Goal: Find specific page/section: Find specific page/section

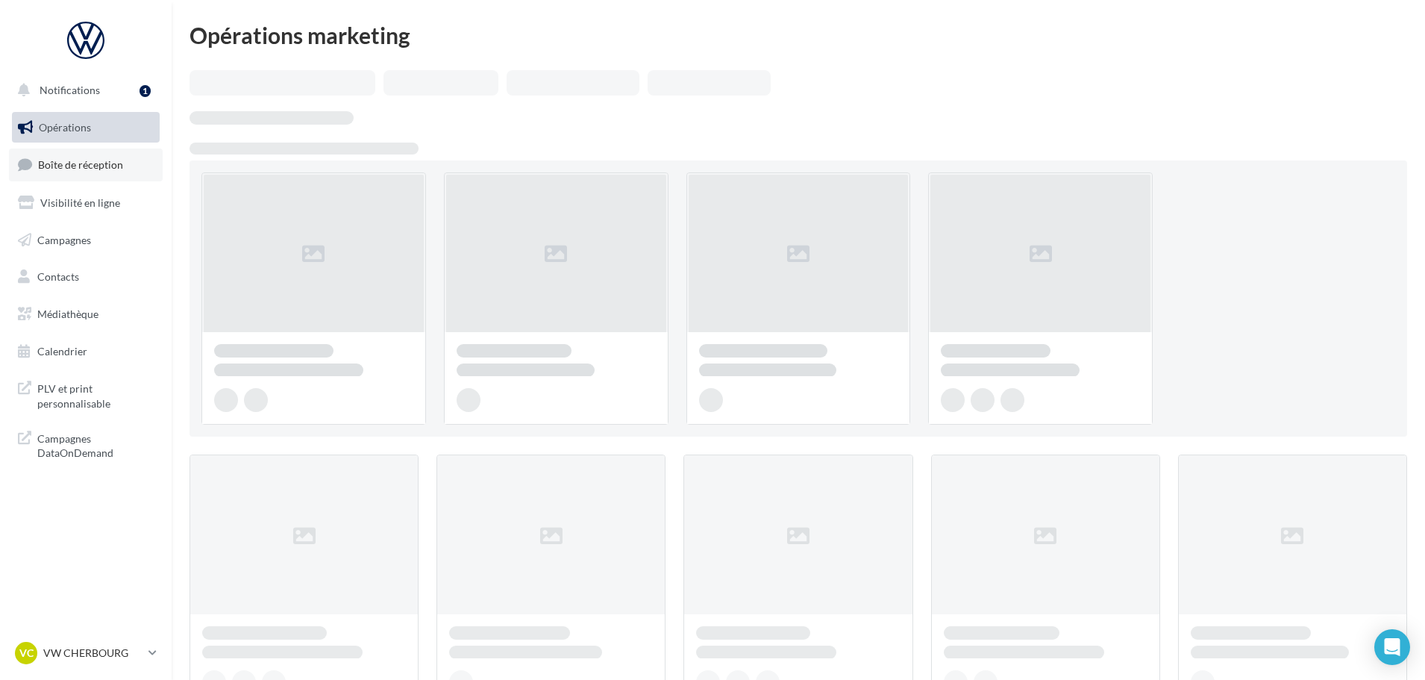
click at [101, 160] on span "Boîte de réception" at bounding box center [80, 164] width 85 height 13
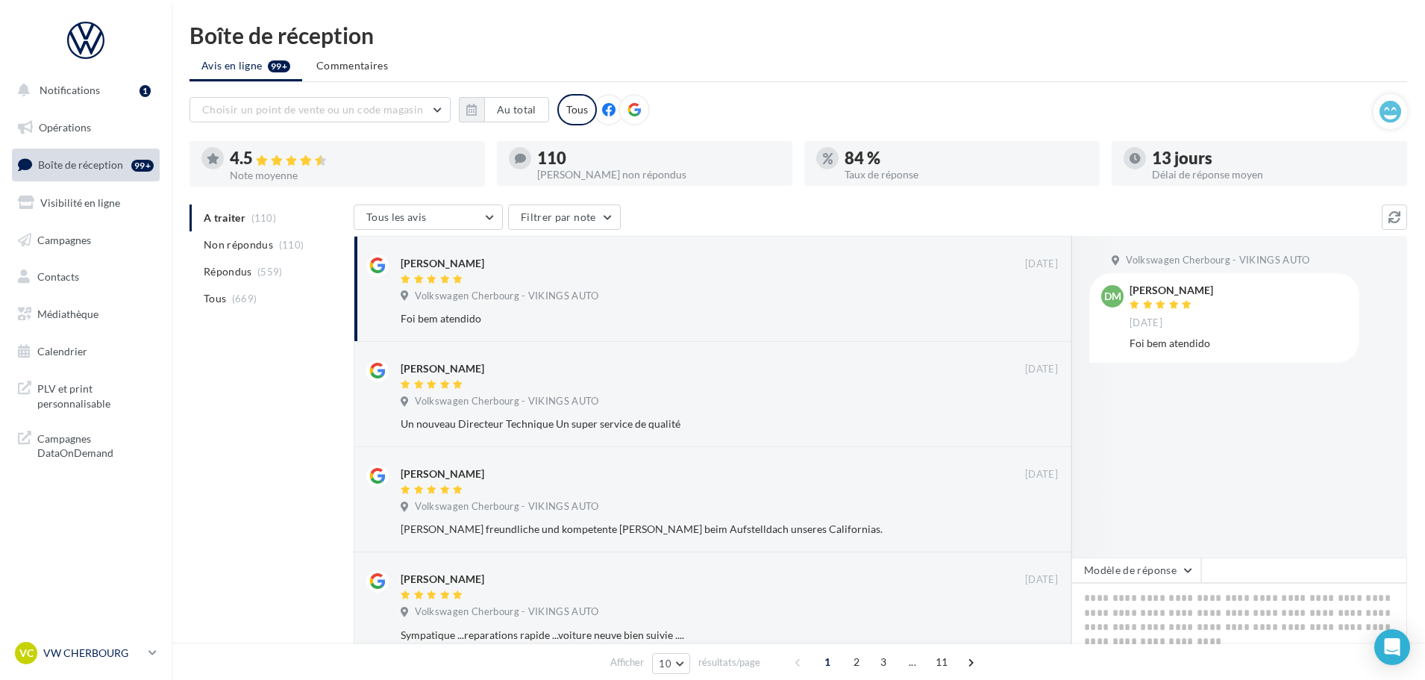
click at [78, 642] on div "VC VW CHERBOURG vw-tour-vau" at bounding box center [79, 653] width 128 height 22
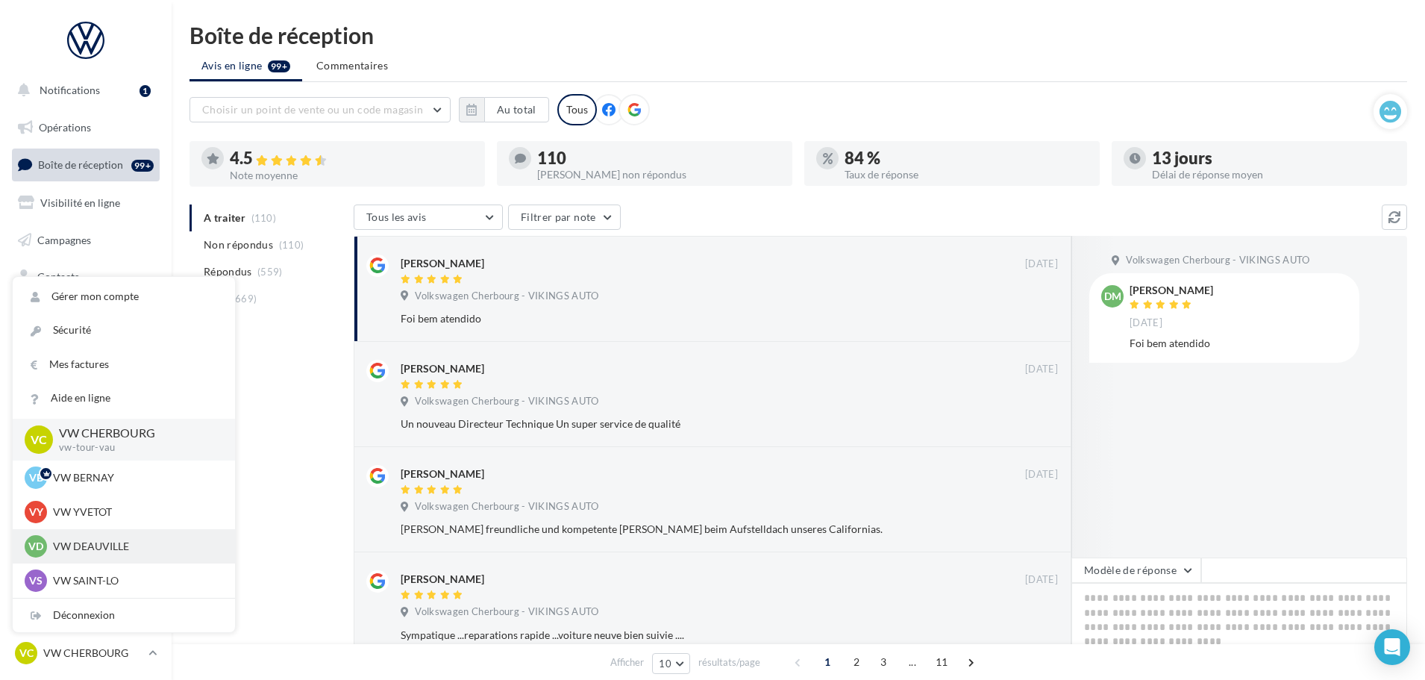
click at [77, 545] on p "VW DEAUVILLE" at bounding box center [135, 546] width 164 height 15
